Goal: Check status: Check status

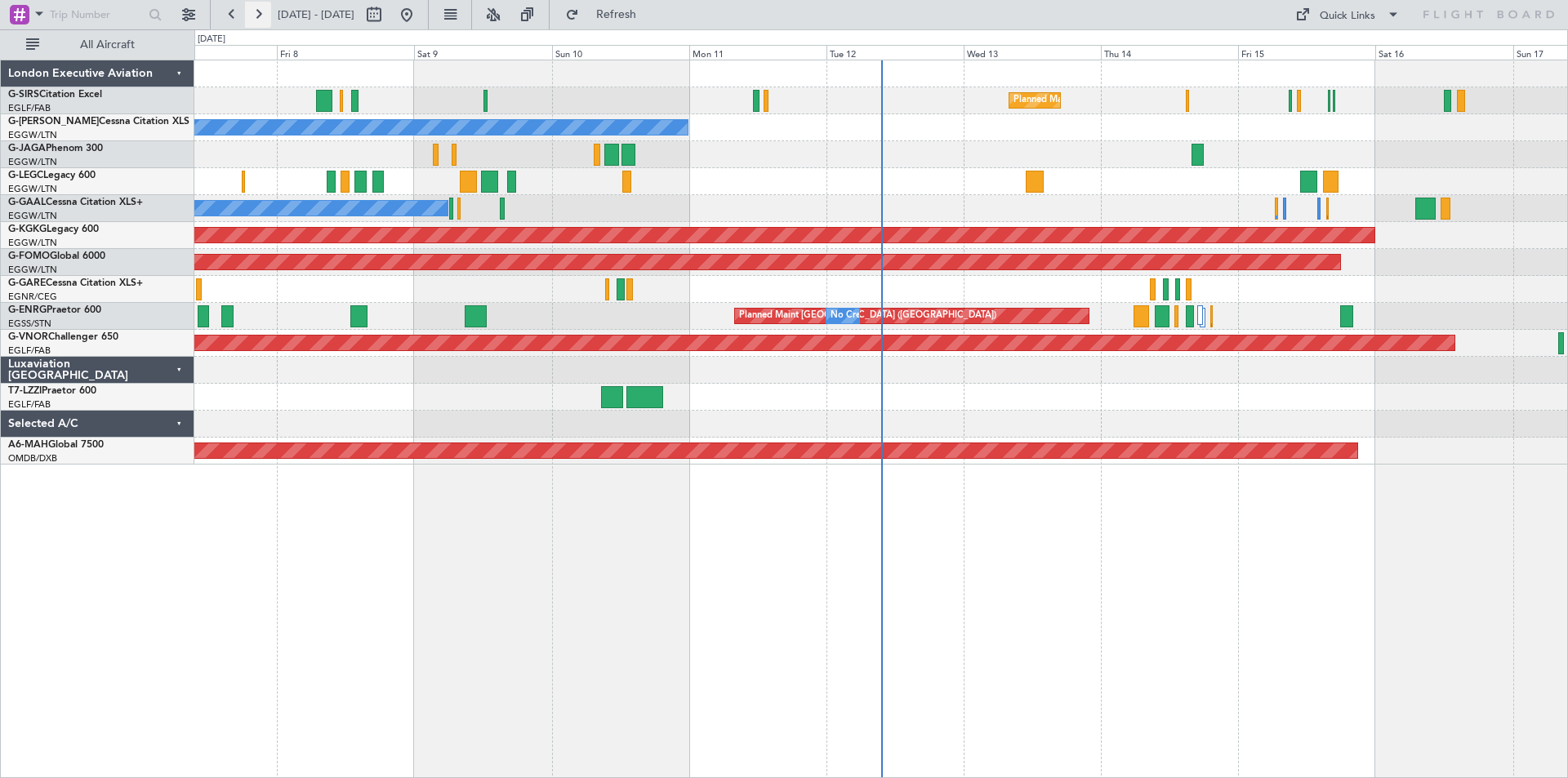
click at [249, 16] on button at bounding box center [257, 15] width 26 height 26
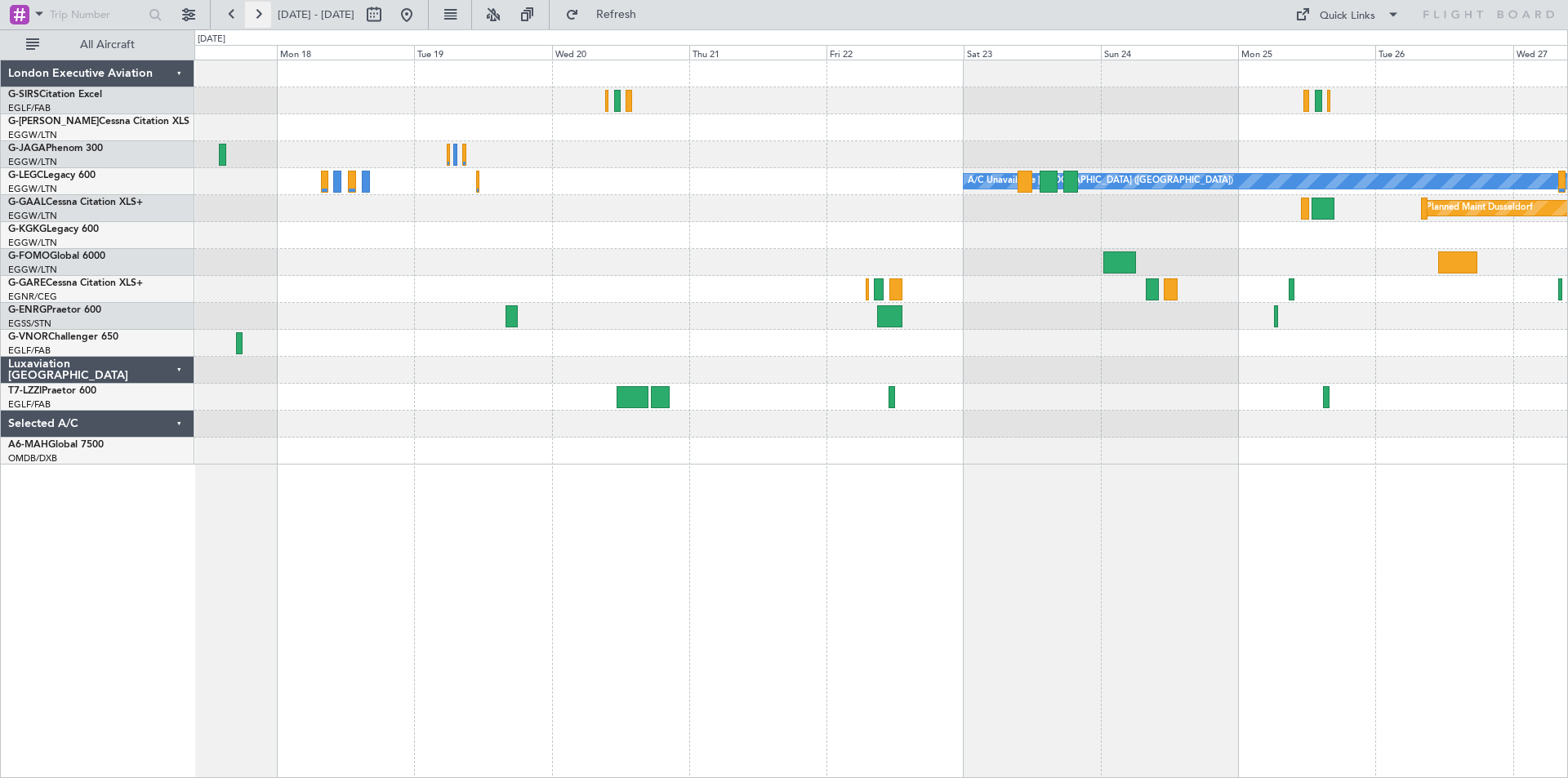
click at [259, 19] on button at bounding box center [257, 15] width 26 height 26
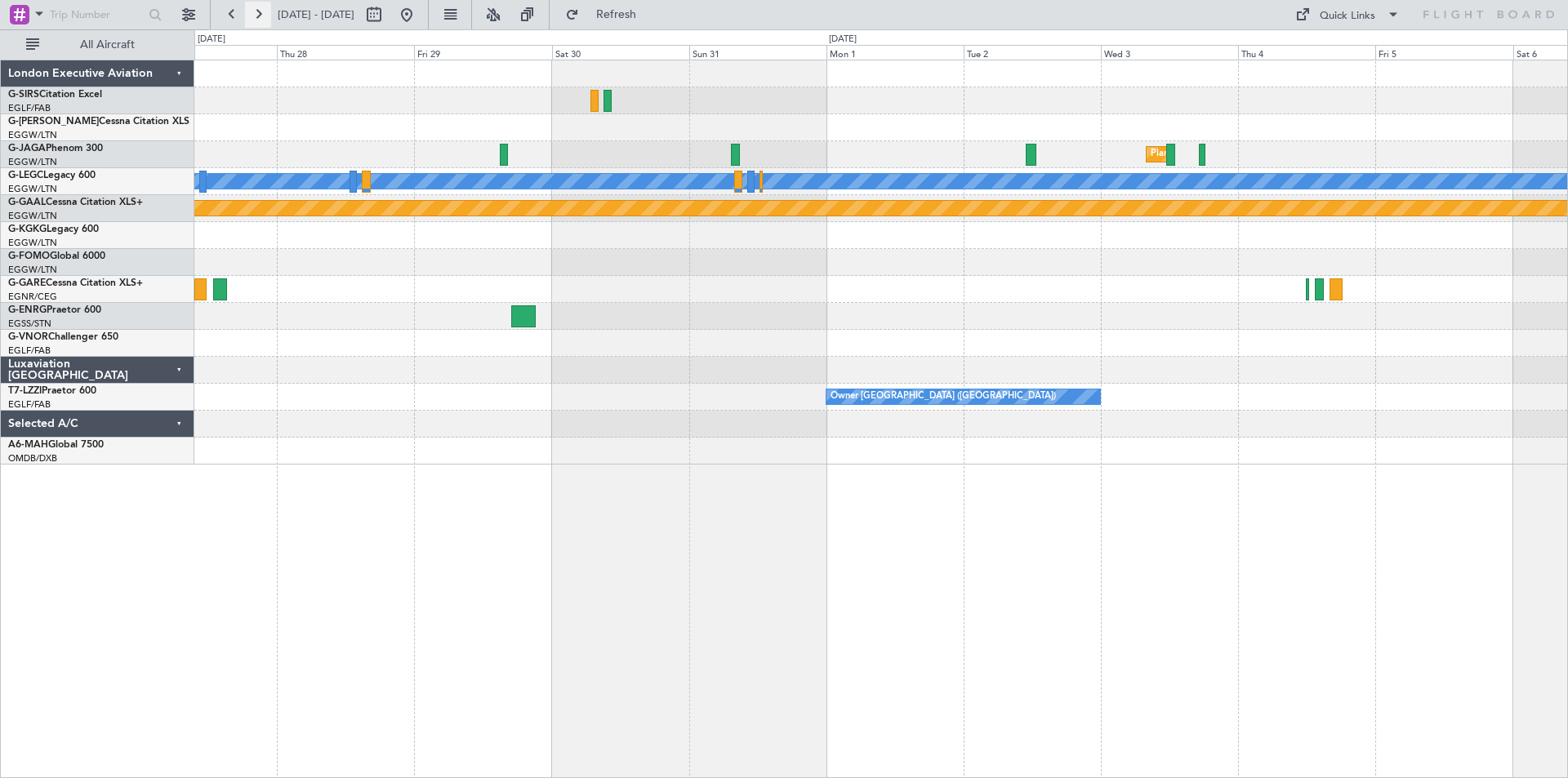
click at [248, 18] on button at bounding box center [257, 15] width 26 height 26
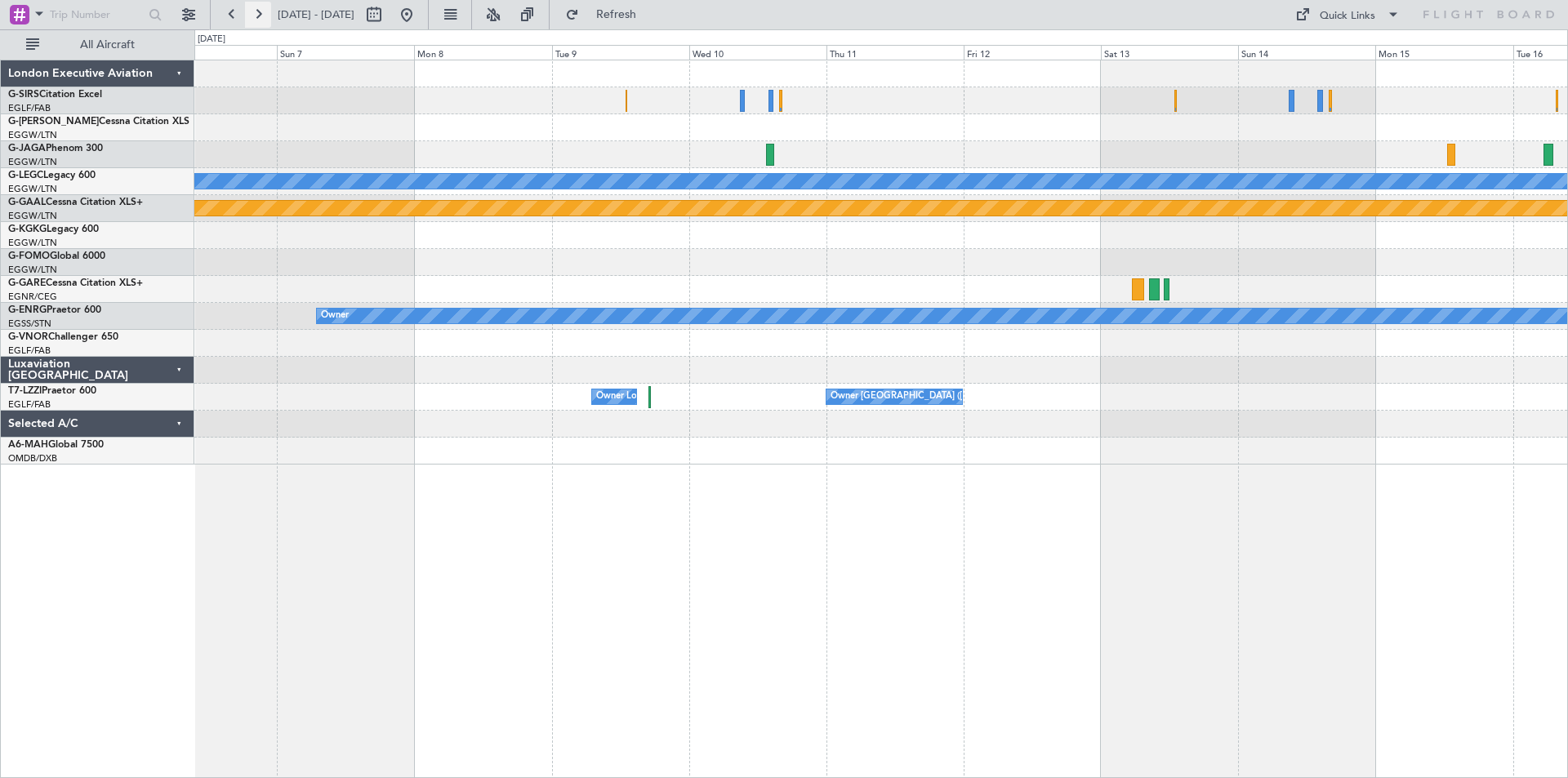
click at [253, 17] on button at bounding box center [257, 15] width 26 height 26
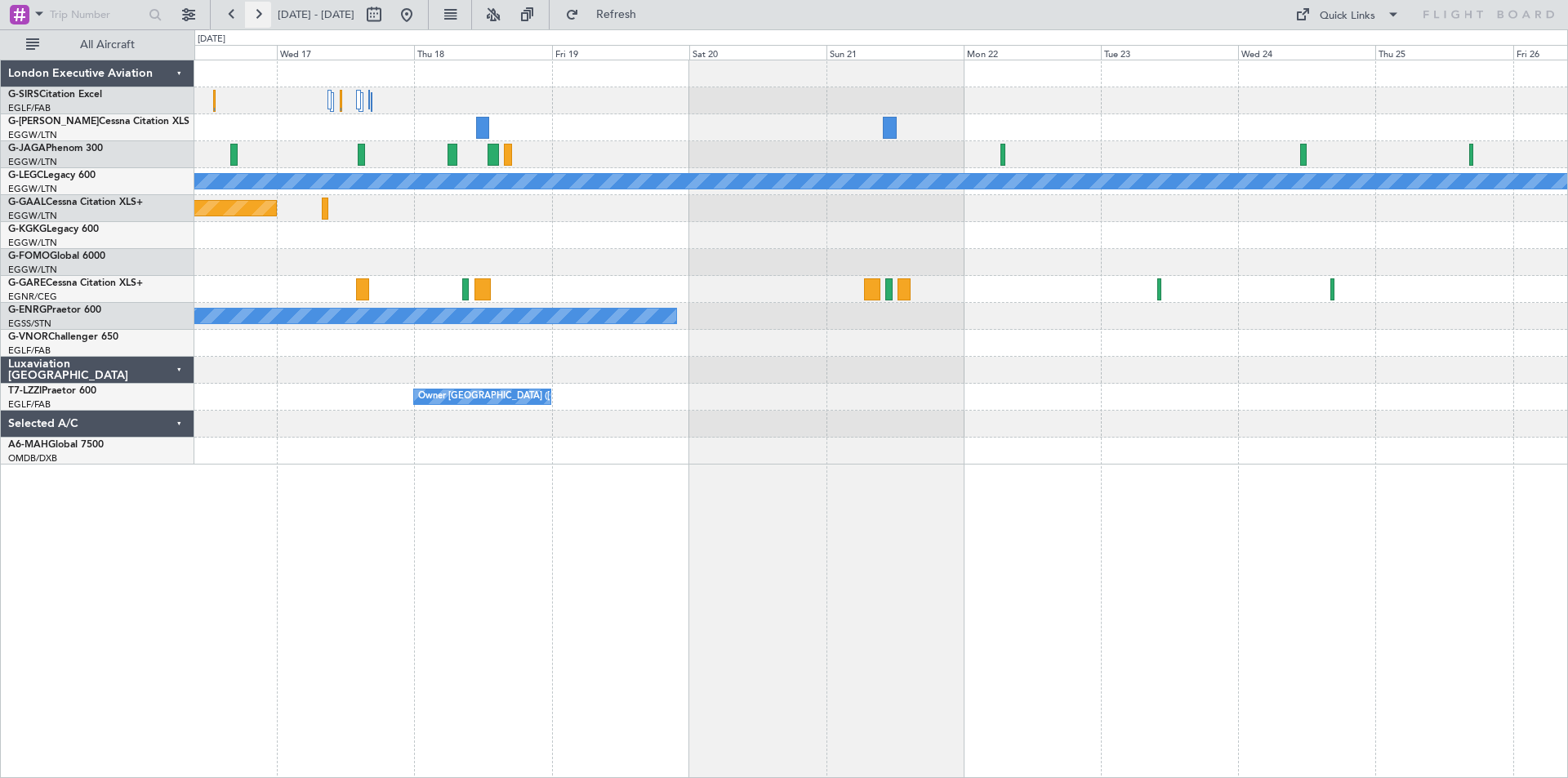
click at [253, 17] on button at bounding box center [257, 15] width 26 height 26
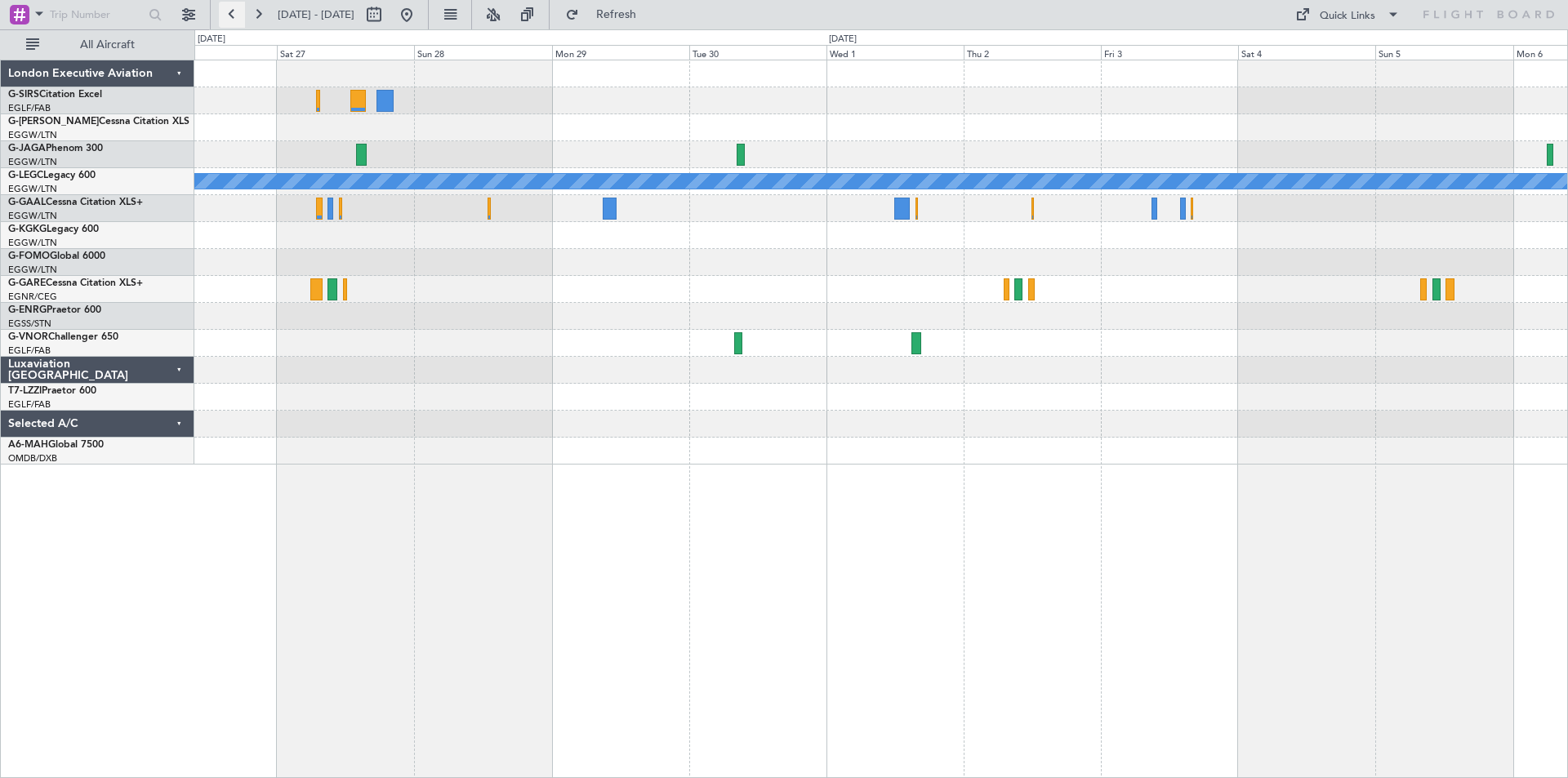
click at [230, 23] on button at bounding box center [232, 15] width 26 height 26
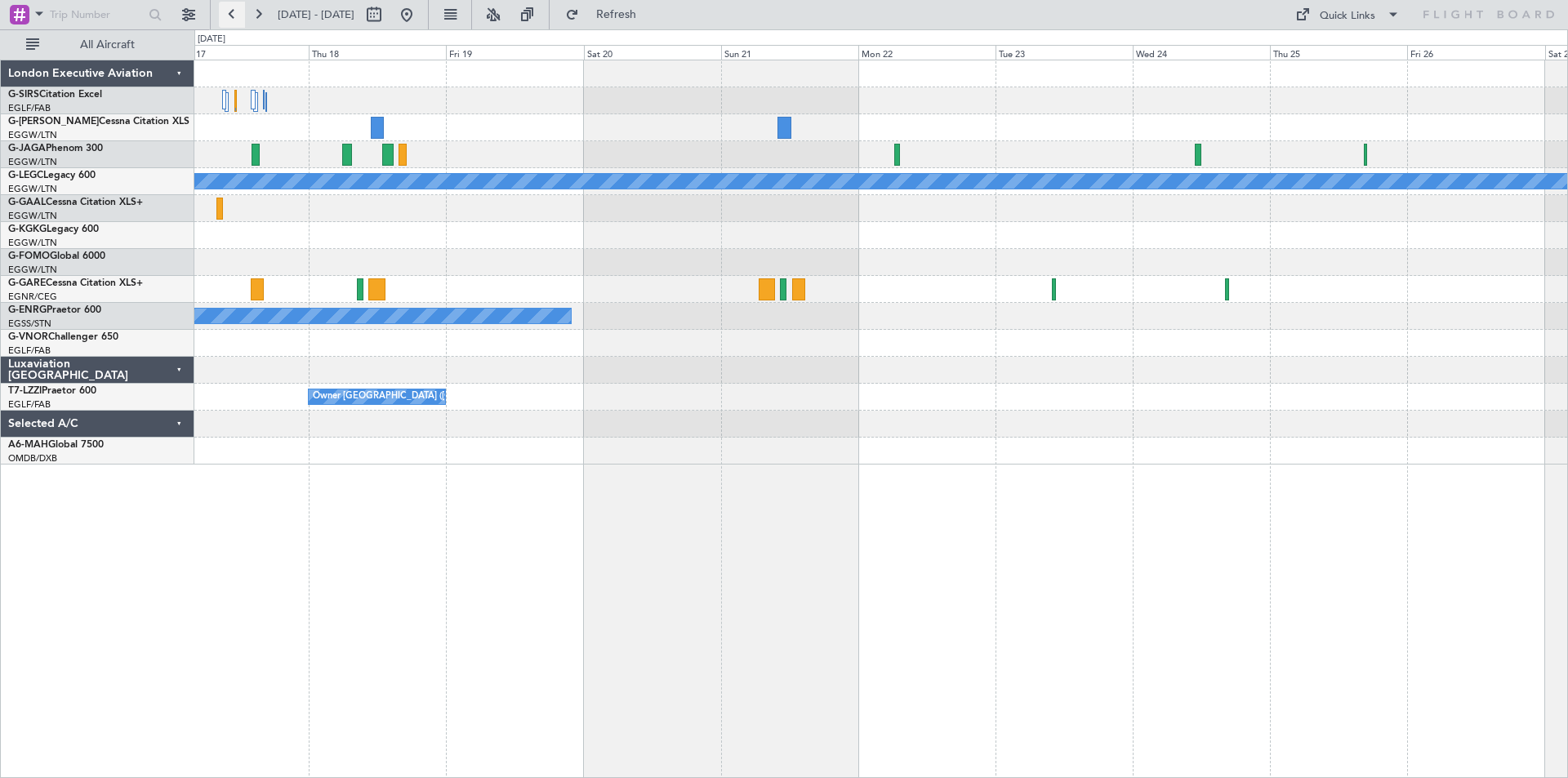
click at [230, 23] on button at bounding box center [232, 15] width 26 height 26
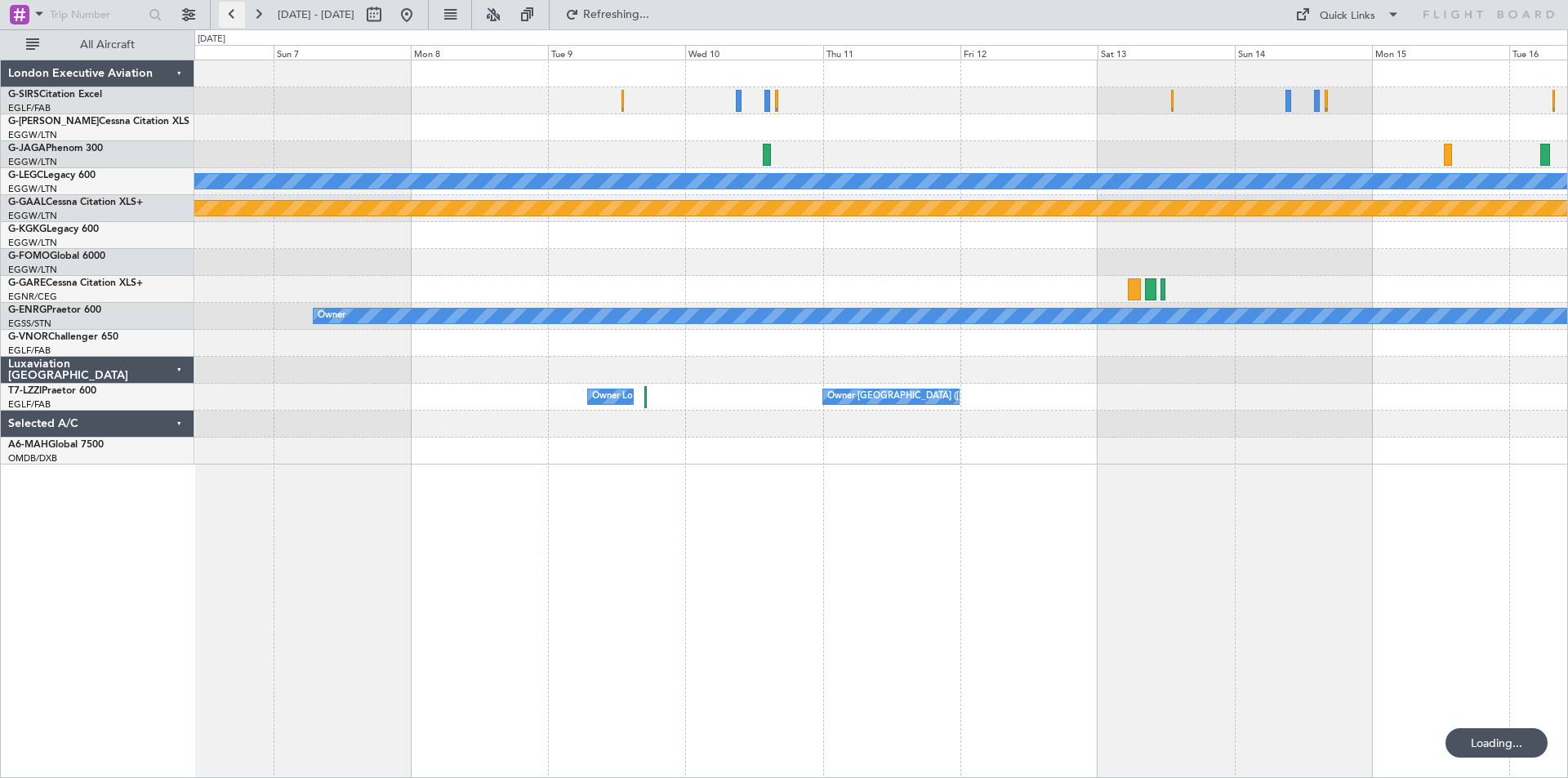
click at [230, 23] on button at bounding box center [232, 15] width 26 height 26
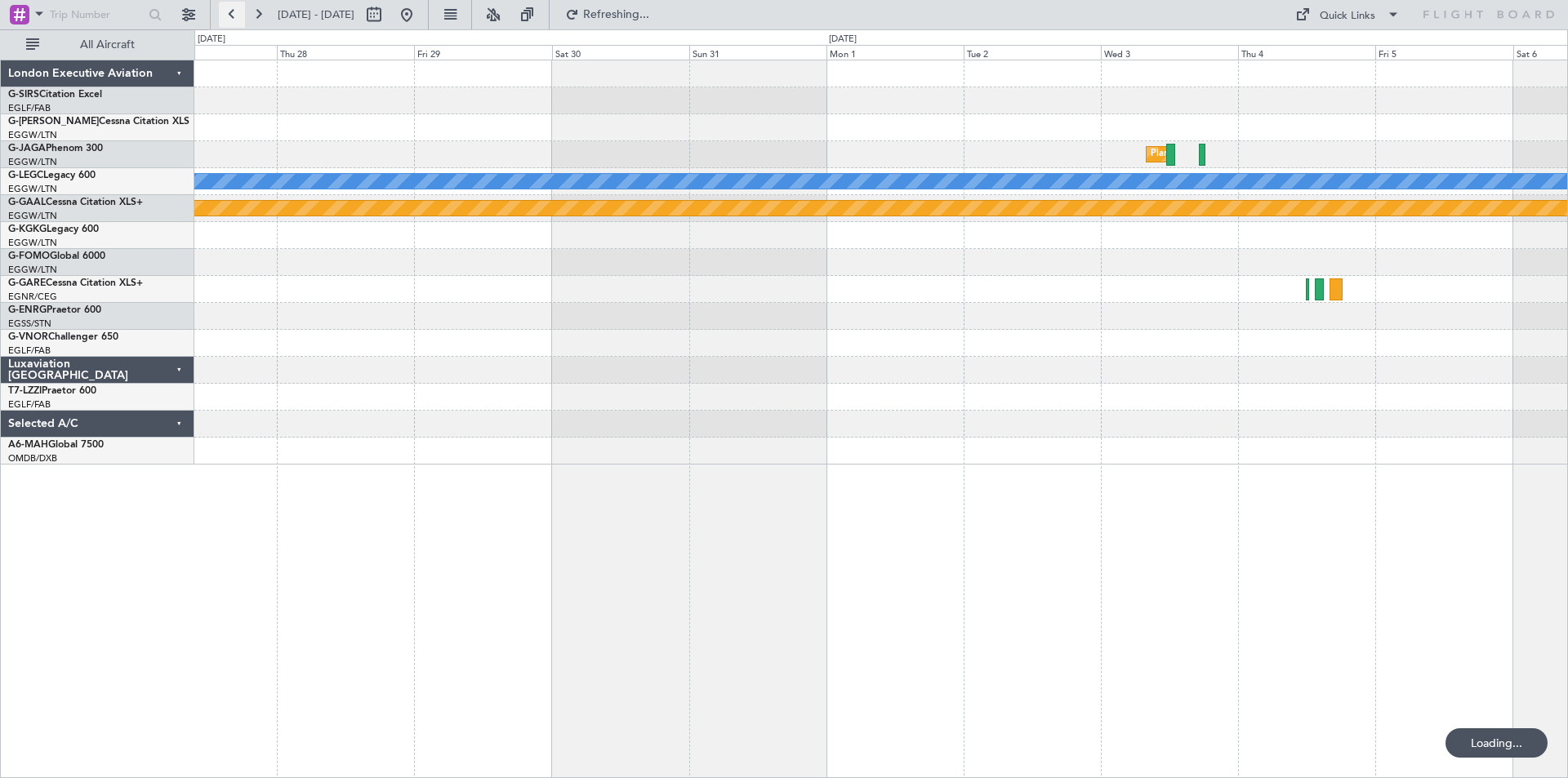
click at [230, 23] on button at bounding box center [232, 15] width 26 height 26
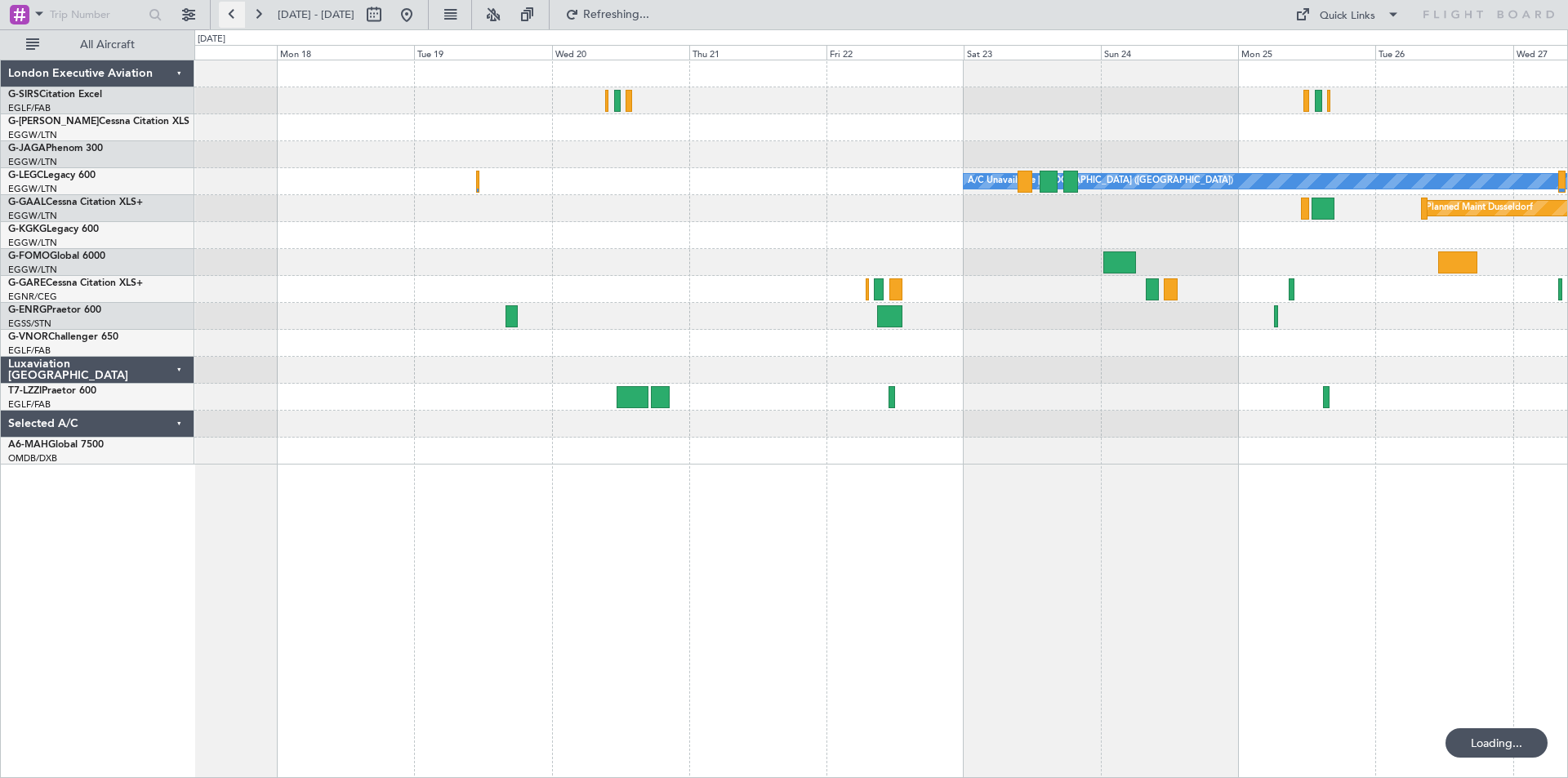
click at [230, 23] on button at bounding box center [232, 15] width 26 height 26
